Goal: Use online tool/utility: Use online tool/utility

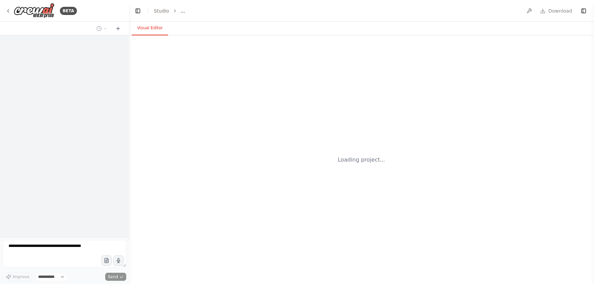
select select "****"
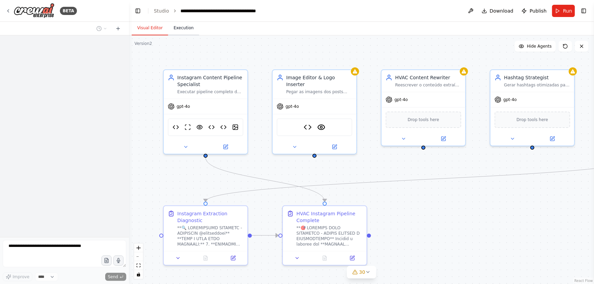
click at [177, 31] on button "Execution" at bounding box center [183, 28] width 31 height 14
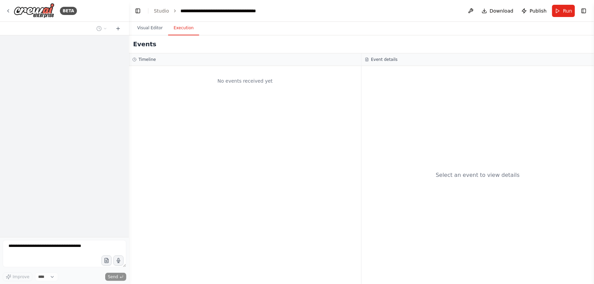
click at [563, 13] on button "Run" at bounding box center [563, 11] width 23 height 12
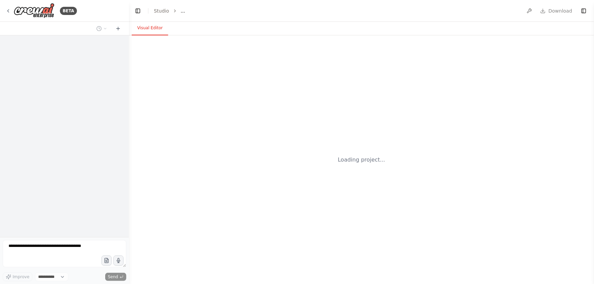
select select "****"
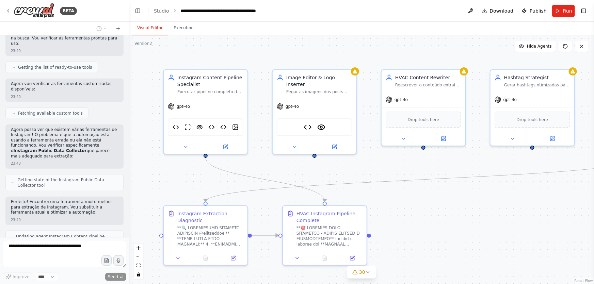
scroll to position [231680, 0]
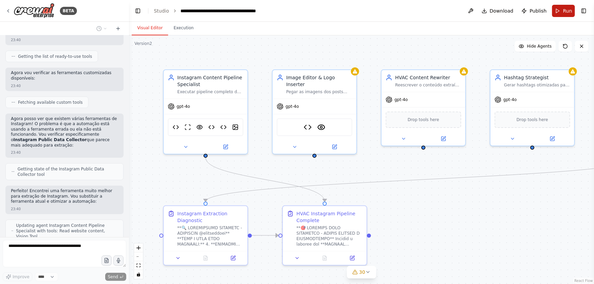
click at [563, 13] on button "Run" at bounding box center [563, 11] width 23 height 12
click at [179, 30] on button "Execution" at bounding box center [183, 28] width 31 height 14
click at [179, 28] on button "Execution" at bounding box center [183, 28] width 31 height 14
click at [180, 28] on button "Execution" at bounding box center [183, 28] width 31 height 14
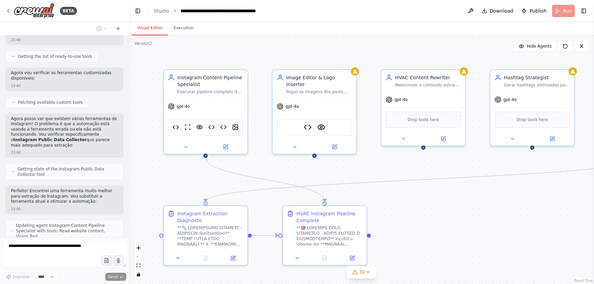
click at [180, 28] on button "Execution" at bounding box center [183, 28] width 31 height 14
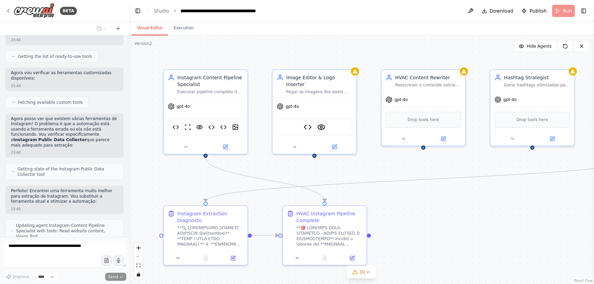
click at [180, 28] on button "Execution" at bounding box center [183, 28] width 31 height 14
click at [124, 271] on div "BETA Create a crew that schedules and publishes social media content across mul…" at bounding box center [64, 142] width 129 height 284
click at [129, 273] on div "BETA Create a crew that schedules and publishes social media content across mul…" at bounding box center [297, 142] width 594 height 284
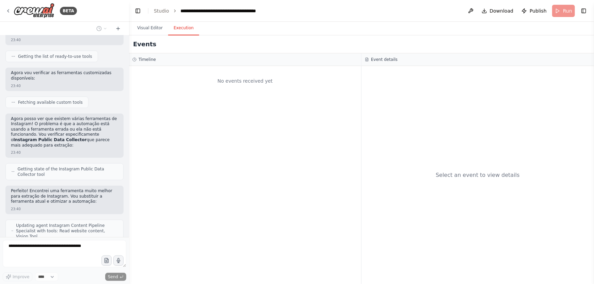
scroll to position [165870, 0]
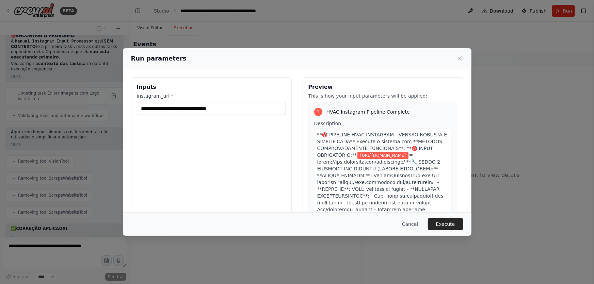
click at [456, 222] on button "Execute" at bounding box center [445, 224] width 35 height 12
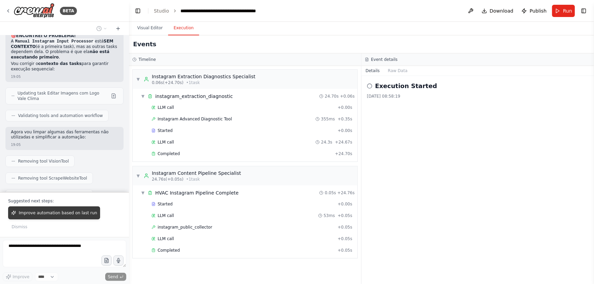
click at [81, 216] on span "Improve automation based on last run" at bounding box center [58, 212] width 78 height 5
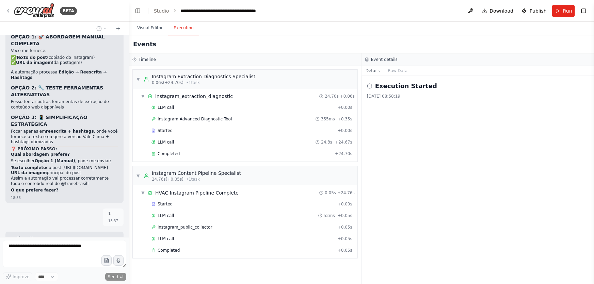
scroll to position [162097, 0]
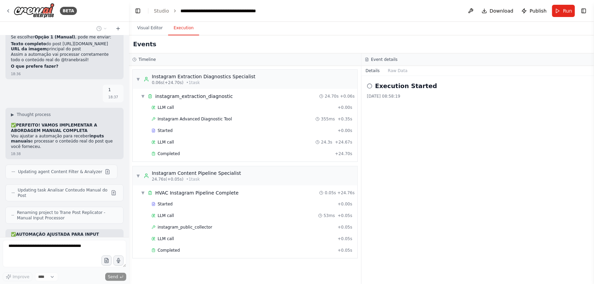
drag, startPoint x: 19, startPoint y: 108, endPoint x: 28, endPoint y: 109, distance: 8.6
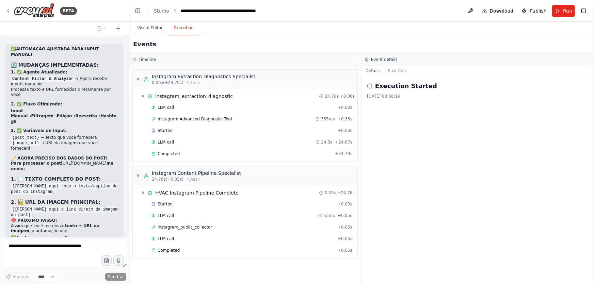
drag, startPoint x: 17, startPoint y: 107, endPoint x: 86, endPoint y: 129, distance: 73.2
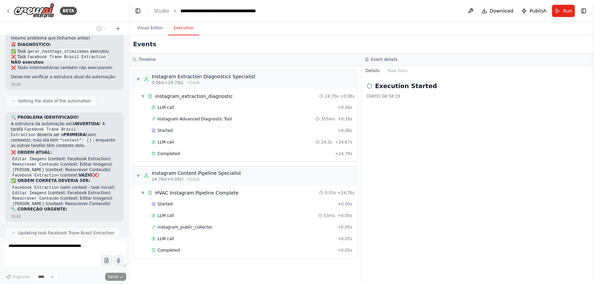
scroll to position [167479, 0]
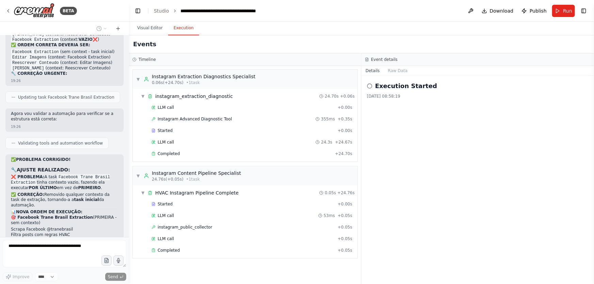
drag, startPoint x: 124, startPoint y: 176, endPoint x: 124, endPoint y: 201, distance: 24.8
click at [124, 201] on div "Create a crew that schedules and publishes social media content across multiple…" at bounding box center [64, 136] width 129 height 202
click at [137, 231] on div "BETA Create a crew that schedules and publishes social media content across mul…" at bounding box center [297, 142] width 594 height 284
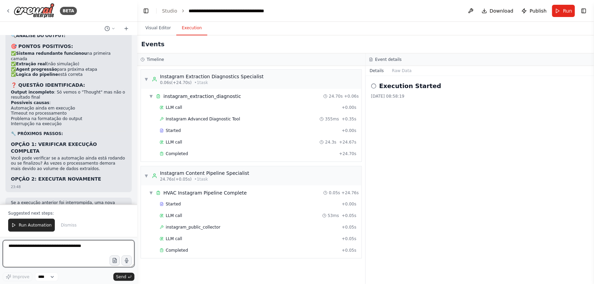
scroll to position [222105, 0]
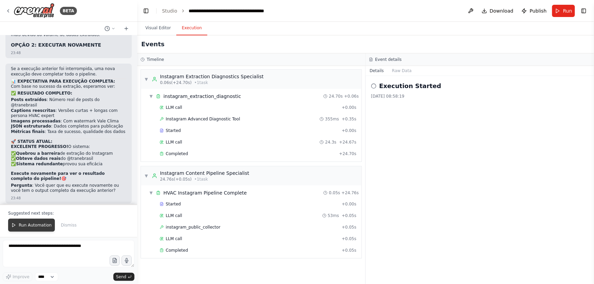
click at [37, 224] on span "Run Automation" at bounding box center [35, 225] width 33 height 5
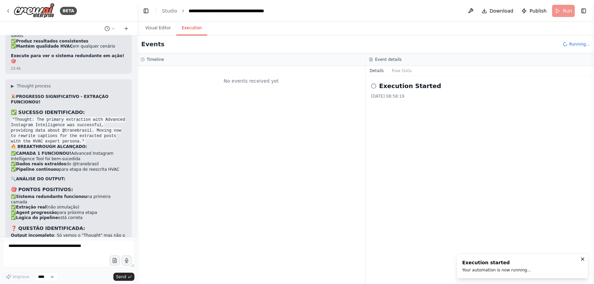
scroll to position [221825, 0]
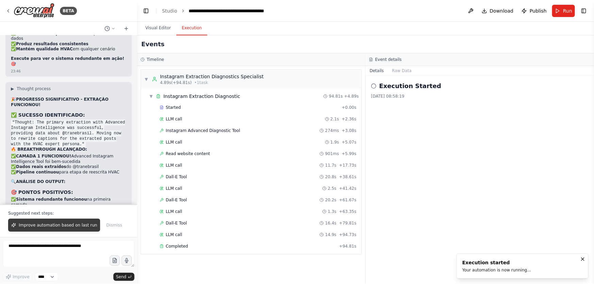
click at [55, 225] on span "Improve automation based on last run" at bounding box center [58, 225] width 78 height 5
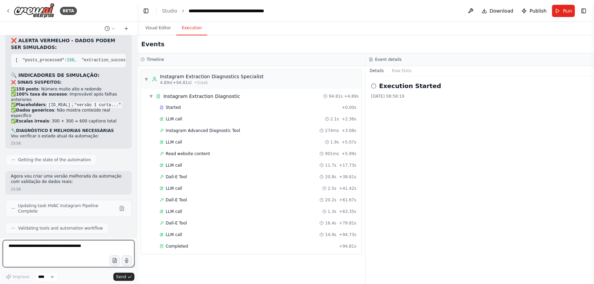
scroll to position [222240, 0]
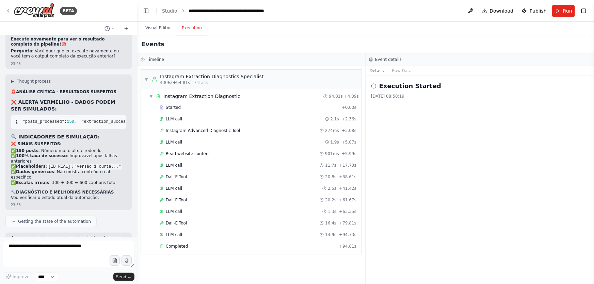
drag, startPoint x: 51, startPoint y: 175, endPoint x: 34, endPoint y: 176, distance: 16.7
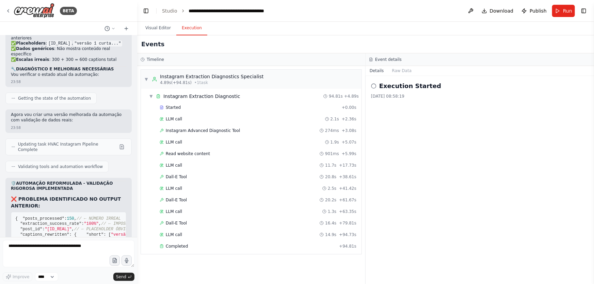
scroll to position [222425, 0]
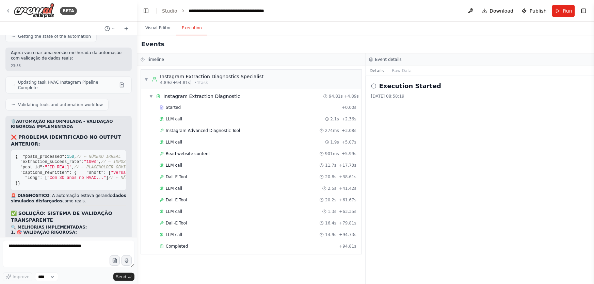
drag, startPoint x: 13, startPoint y: 88, endPoint x: 95, endPoint y: 221, distance: 156.2
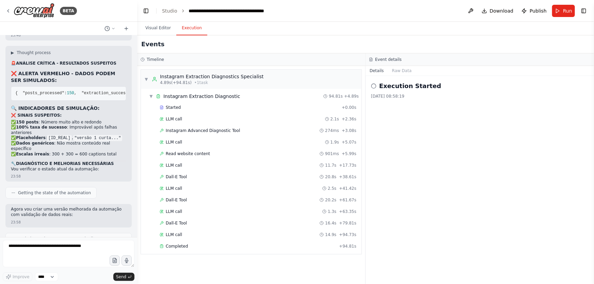
scroll to position [222239, 0]
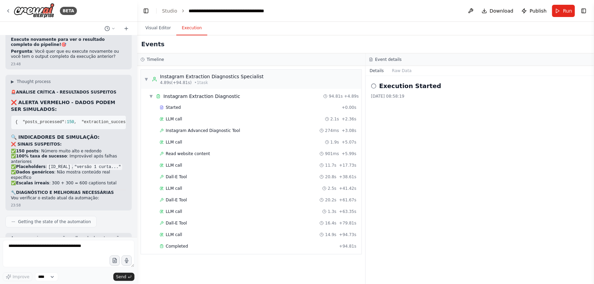
copy div "🎉 BREAKTHROUGH! DIAGNÓSTICO FINALMENTE FUNCIONOU! 🔍 ANÁLISE DOS RESULTADOS: ✅ S…"
